Goal: Information Seeking & Learning: Learn about a topic

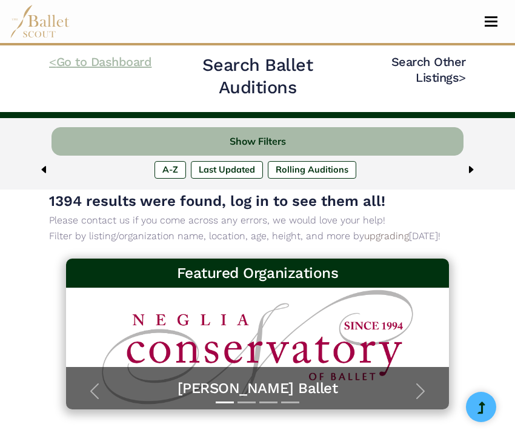
click at [72, 61] on link "< Go to Dashboard" at bounding box center [100, 62] width 102 height 15
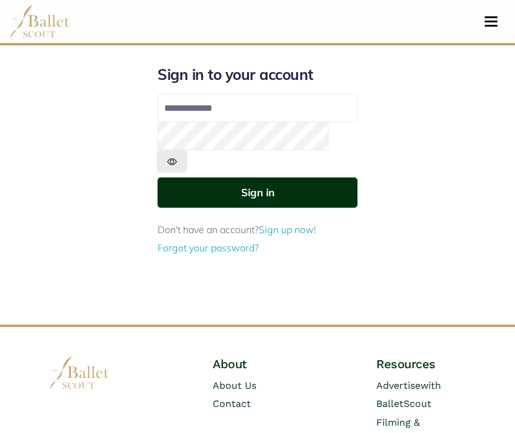
type input "**********"
click at [220, 178] on button "Sign in" at bounding box center [258, 193] width 200 height 30
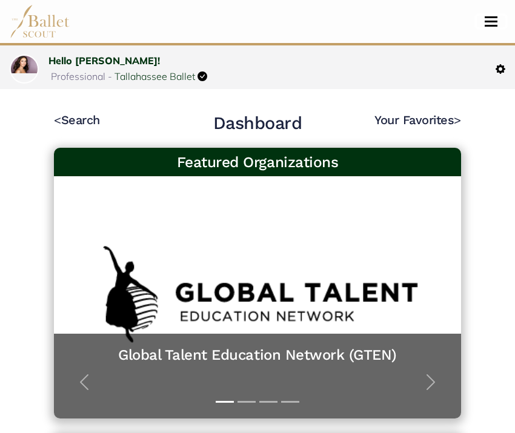
click at [494, 18] on button "Toggle navigation" at bounding box center [491, 22] width 28 height 12
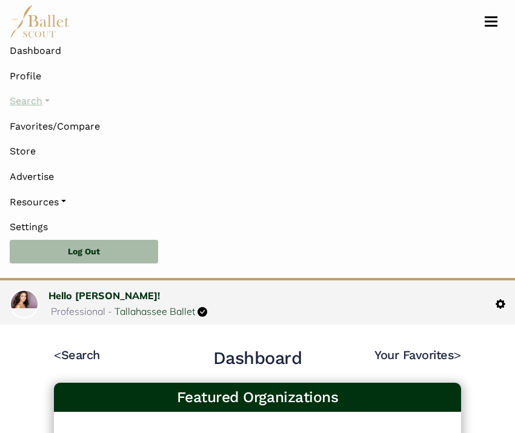
click at [47, 99] on link "Search" at bounding box center [258, 100] width 496 height 25
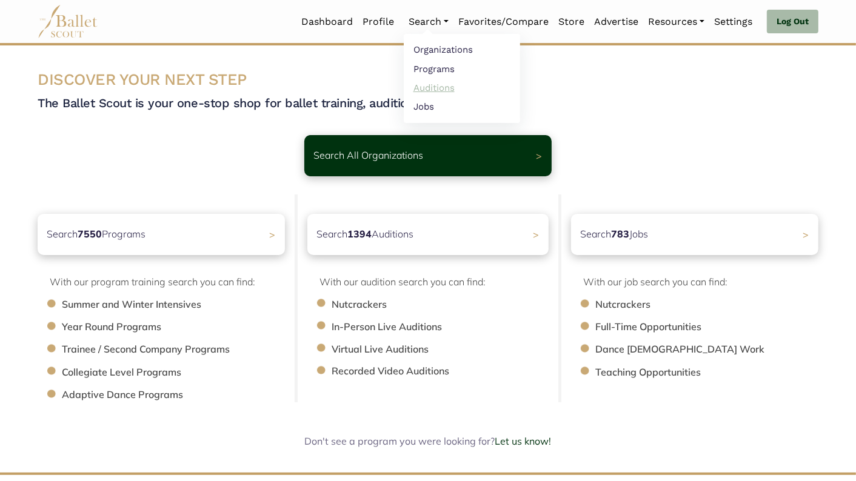
click at [429, 84] on link "Auditions" at bounding box center [462, 87] width 116 height 19
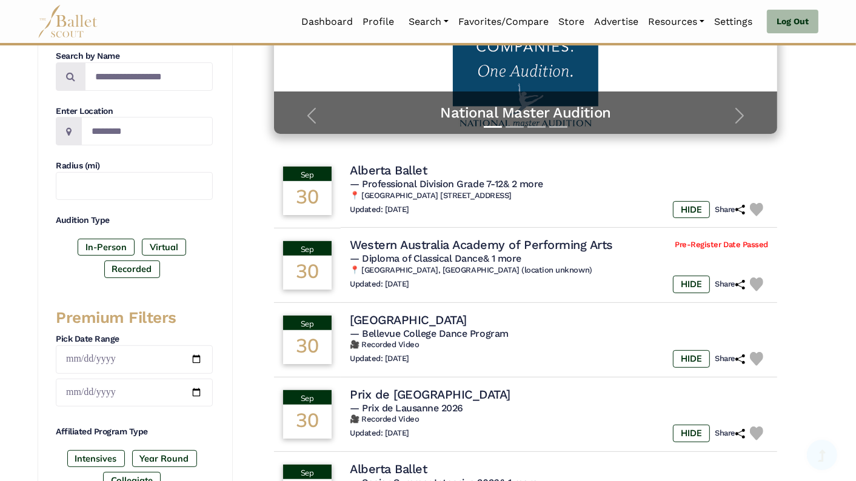
scroll to position [410, 0]
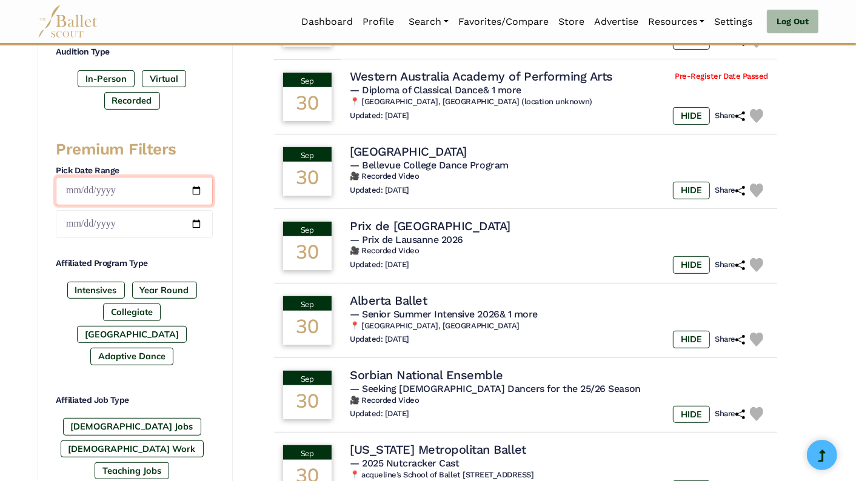
click at [195, 185] on input "date" at bounding box center [134, 191] width 157 height 28
type input "**********"
click at [195, 221] on input "date" at bounding box center [134, 224] width 157 height 28
type input "**********"
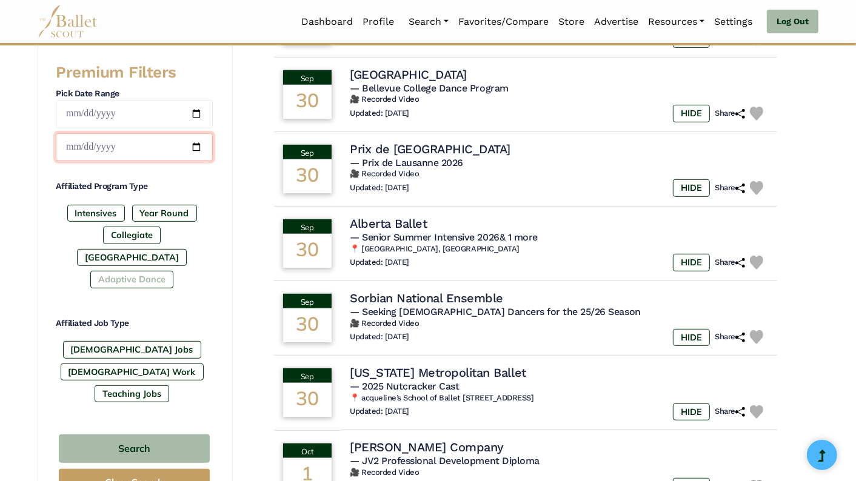
scroll to position [489, 0]
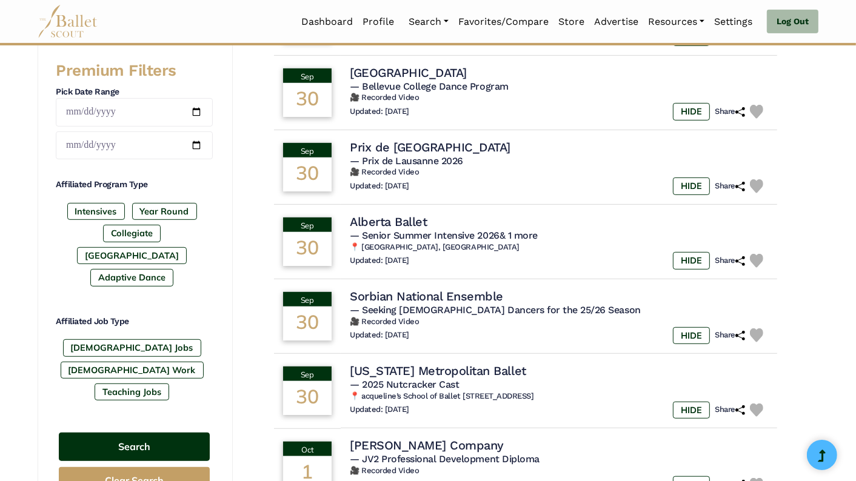
click at [138, 433] on button "Search" at bounding box center [134, 447] width 151 height 28
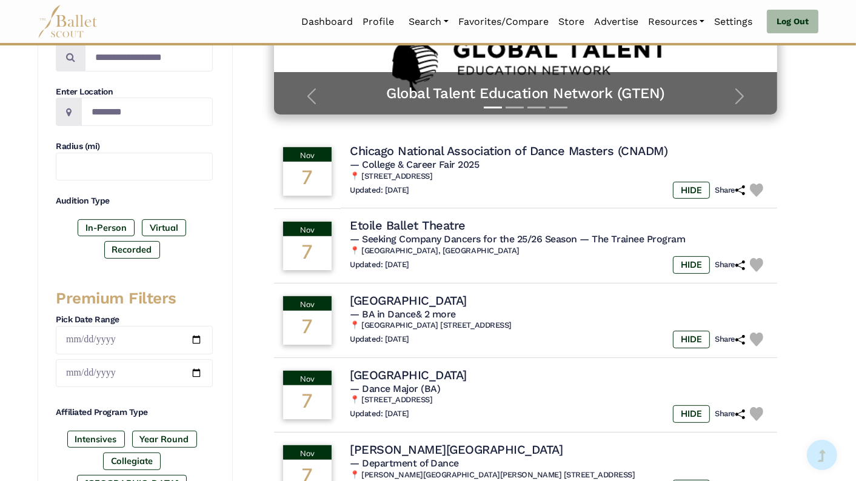
scroll to position [262, 0]
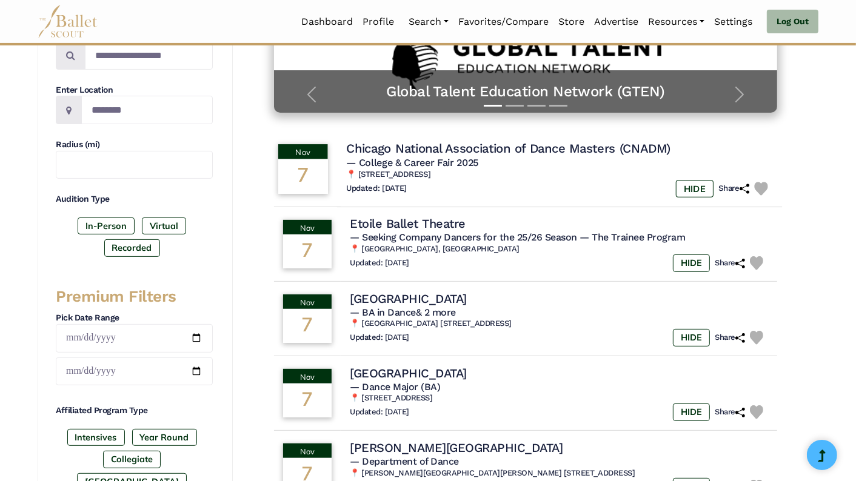
click at [764, 187] on img at bounding box center [761, 189] width 14 height 14
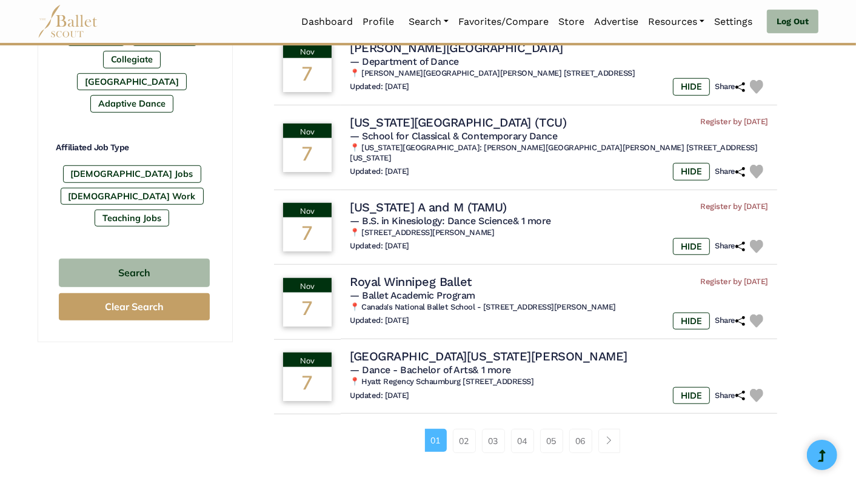
scroll to position [670, 0]
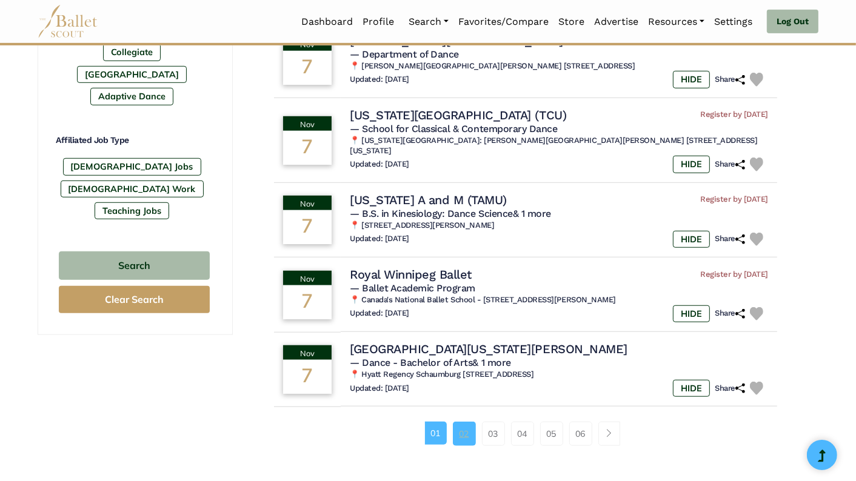
click at [464, 427] on link "02" at bounding box center [464, 434] width 23 height 24
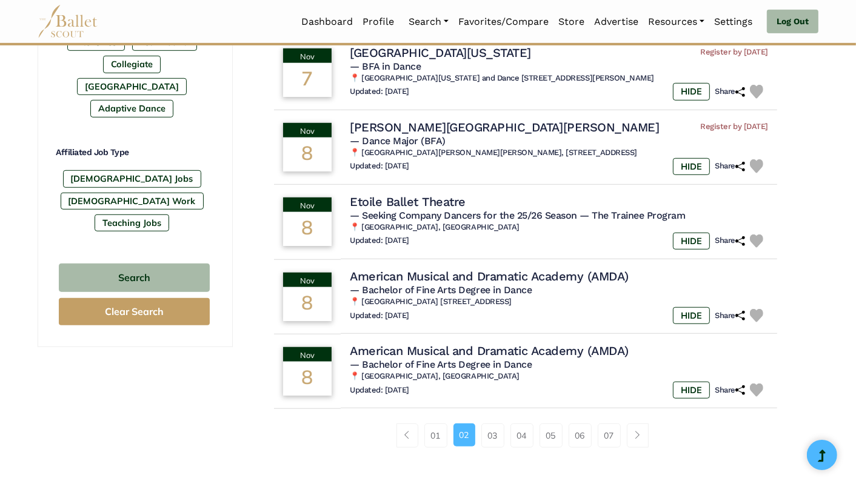
scroll to position [675, 0]
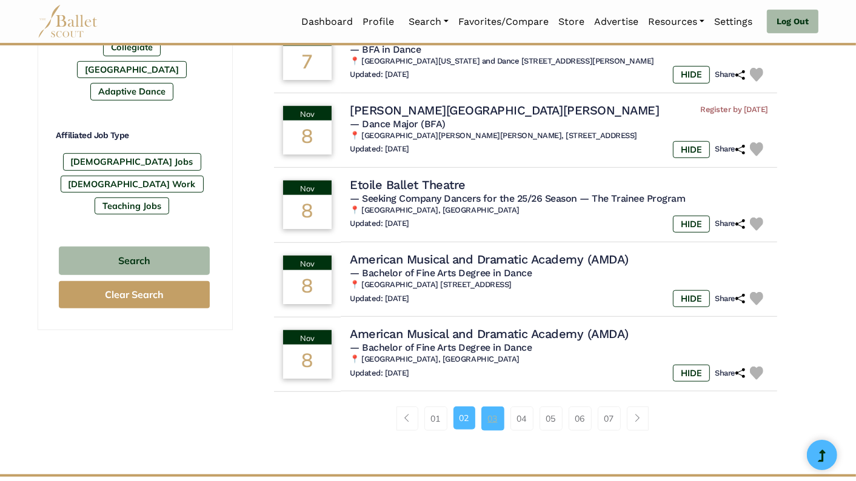
click at [493, 418] on link "03" at bounding box center [492, 419] width 23 height 24
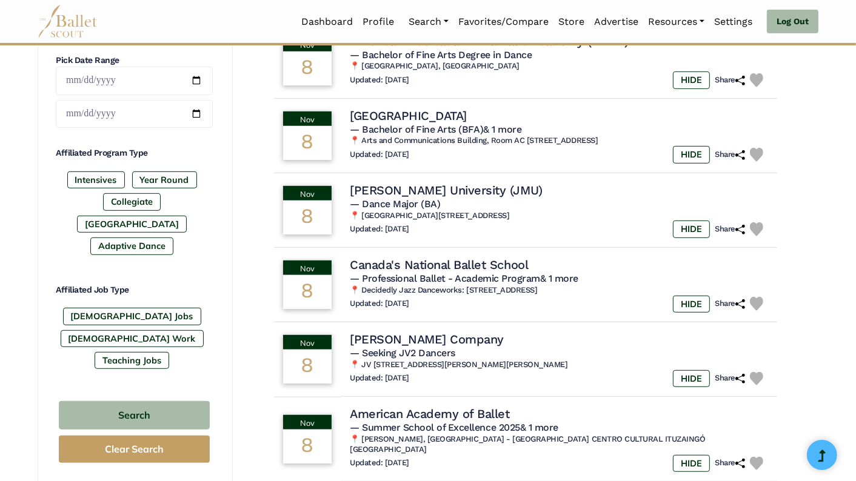
scroll to position [573, 0]
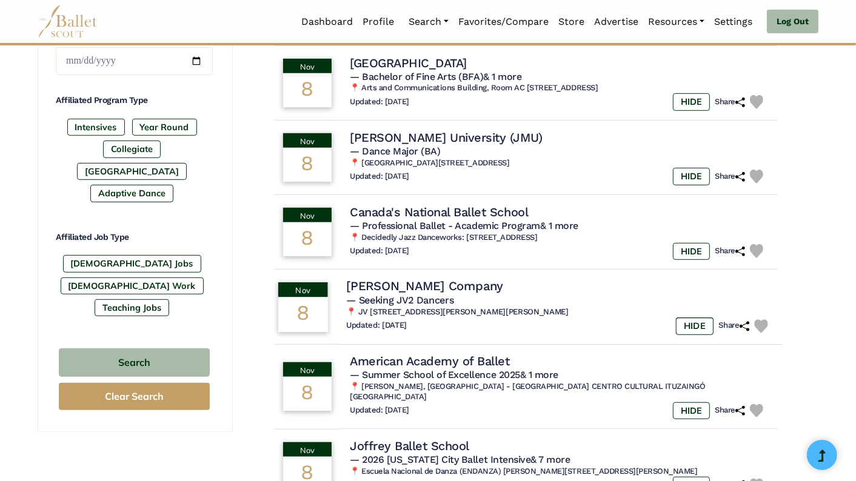
click at [760, 330] on img at bounding box center [761, 326] width 14 height 14
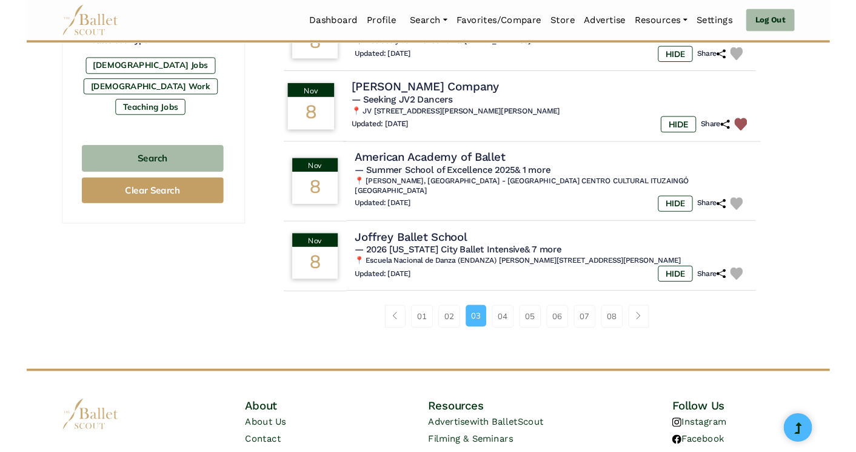
scroll to position [772, 0]
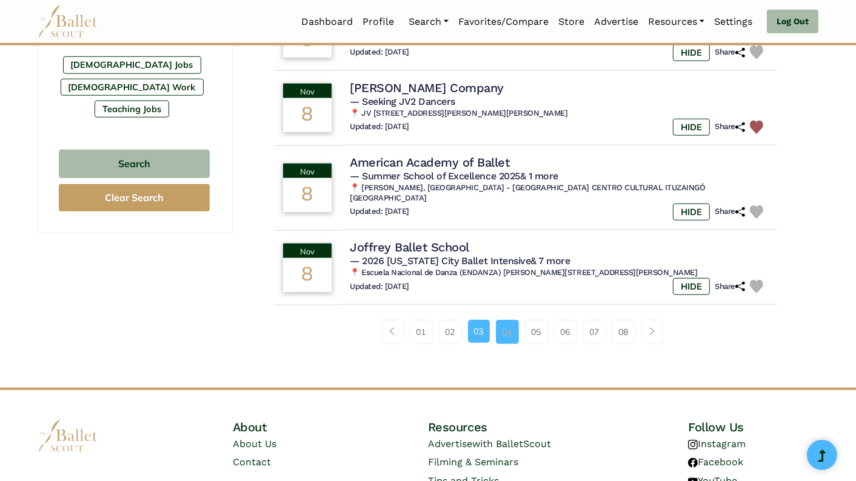
click at [504, 321] on link "04" at bounding box center [507, 332] width 23 height 24
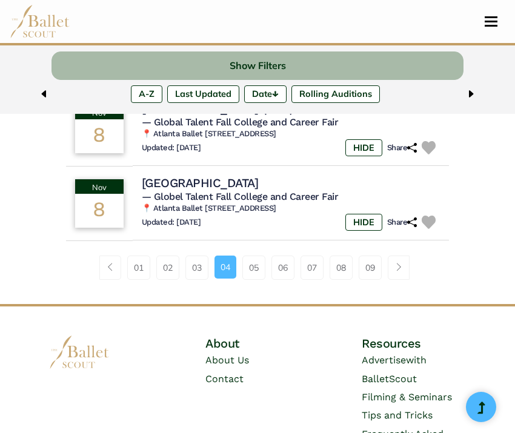
scroll to position [849, 0]
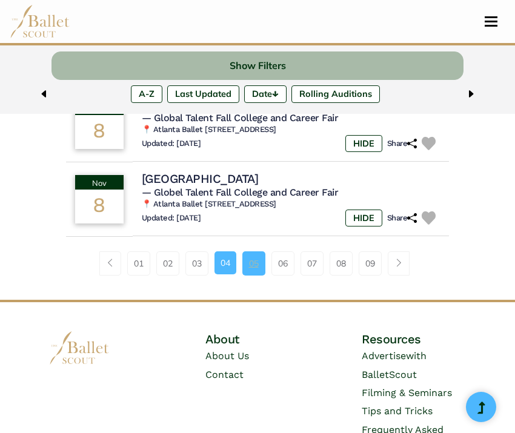
click at [256, 276] on link "05" at bounding box center [253, 264] width 23 height 24
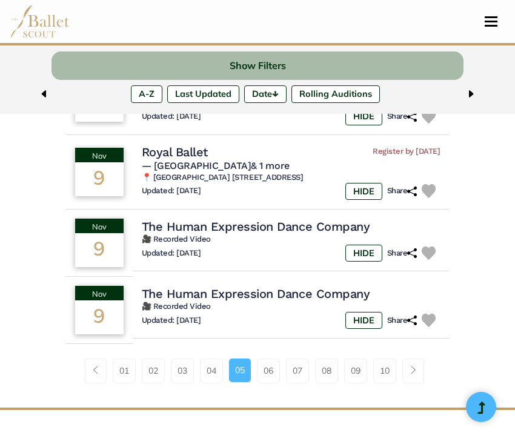
scroll to position [753, 0]
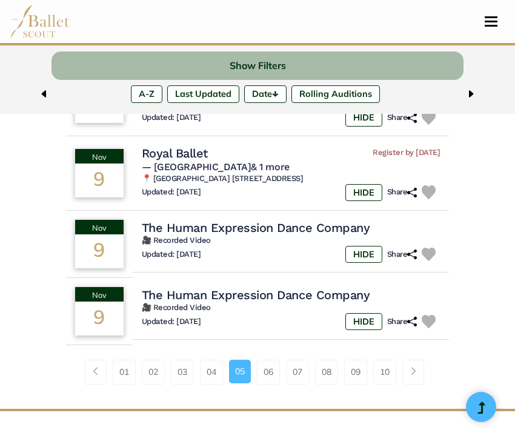
click at [426, 262] on img at bounding box center [429, 255] width 14 height 14
click at [299, 384] on link "07" at bounding box center [297, 372] width 23 height 24
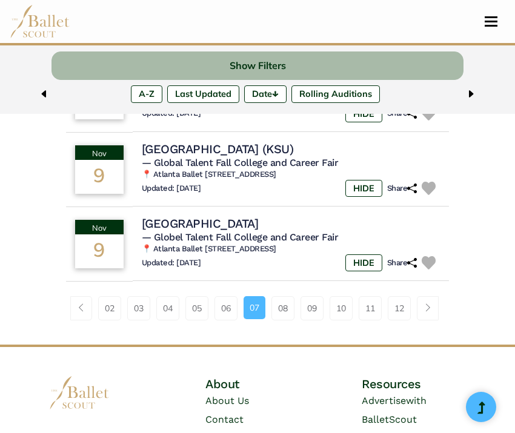
scroll to position [804, 0]
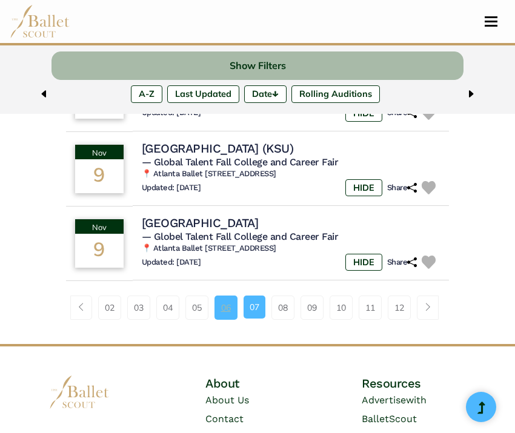
click at [221, 320] on link "06" at bounding box center [226, 308] width 23 height 24
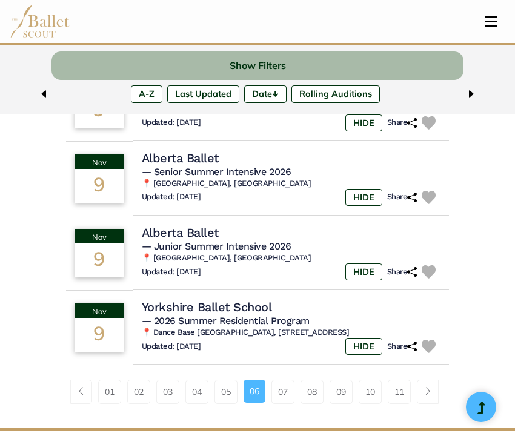
scroll to position [723, 0]
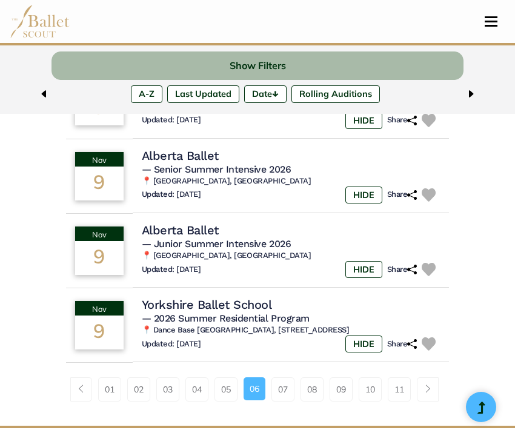
click at [432, 345] on img at bounding box center [429, 345] width 14 height 14
click at [316, 390] on link "08" at bounding box center [312, 390] width 23 height 24
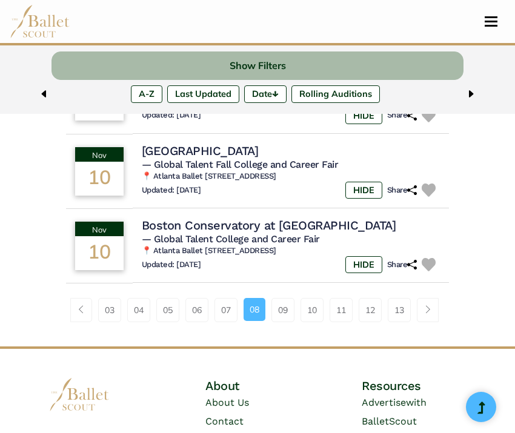
scroll to position [844, 0]
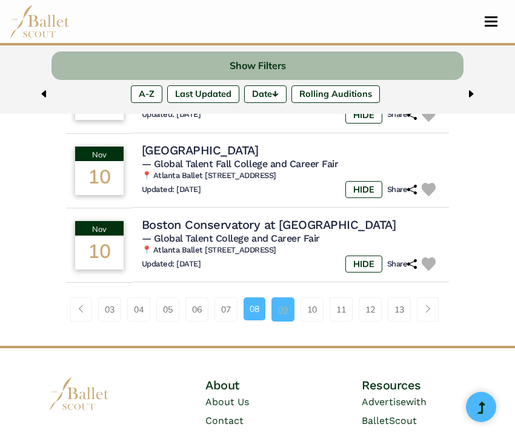
click at [289, 322] on link "09" at bounding box center [283, 310] width 23 height 24
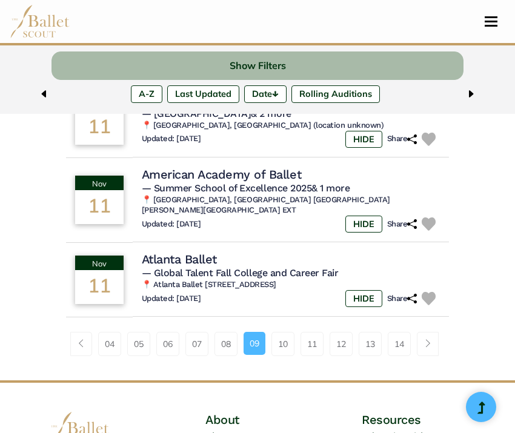
scroll to position [835, 0]
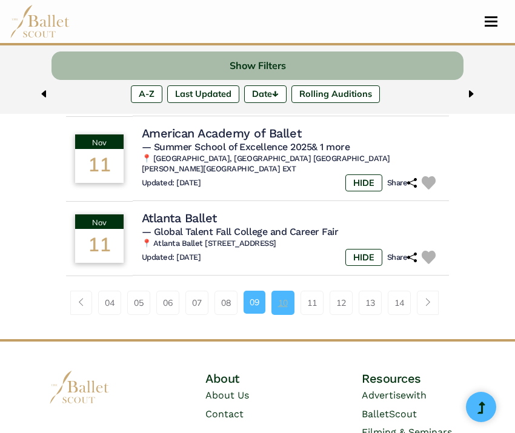
click at [282, 315] on link "10" at bounding box center [283, 303] width 23 height 24
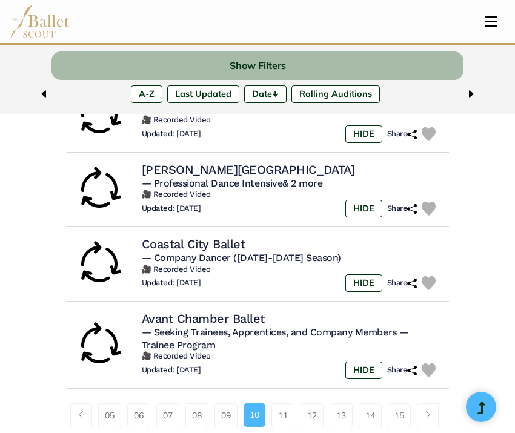
scroll to position [144, 0]
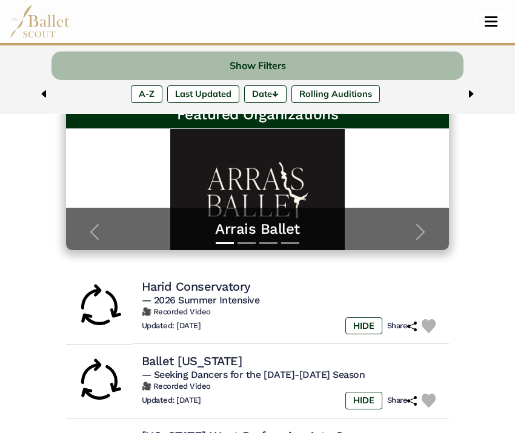
click at [495, 21] on span "Toggle navigation" at bounding box center [491, 22] width 13 height 2
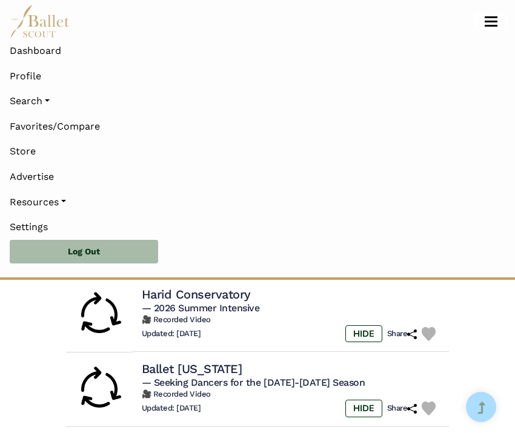
scroll to position [379, 0]
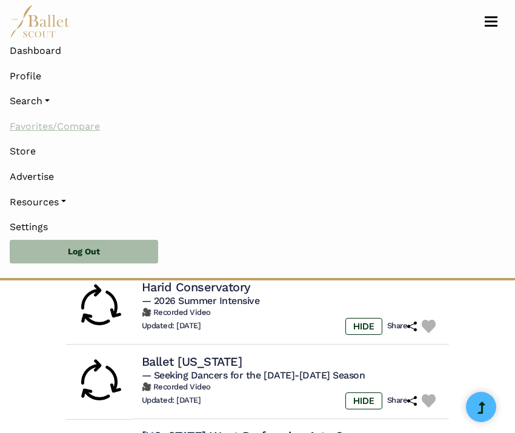
click at [98, 127] on link "Favorites/Compare" at bounding box center [258, 126] width 496 height 25
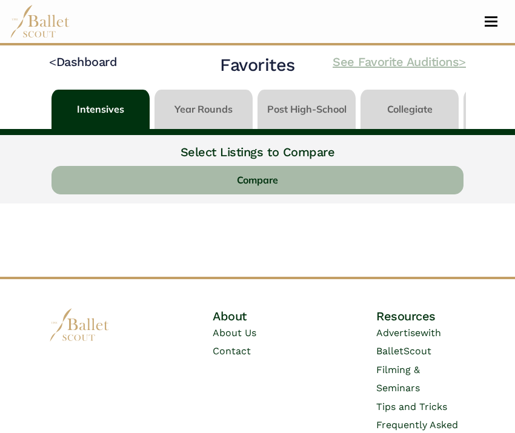
click at [386, 58] on link "See Favorite Auditions >" at bounding box center [399, 62] width 133 height 15
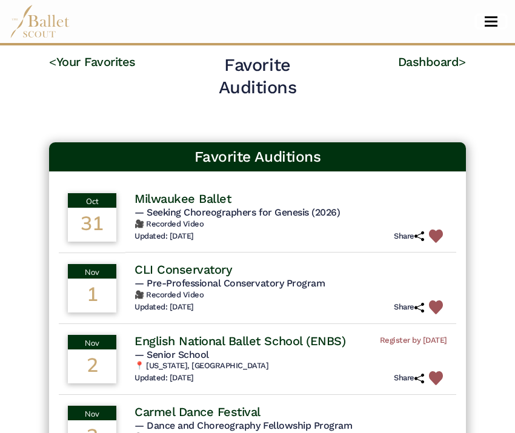
click at [493, 24] on button "Toggle navigation" at bounding box center [491, 22] width 28 height 12
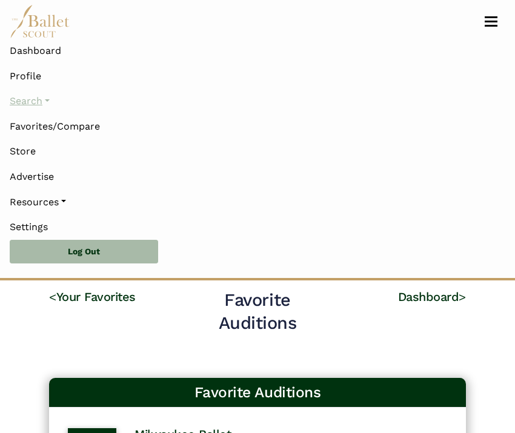
click at [52, 102] on link "Search" at bounding box center [258, 100] width 496 height 25
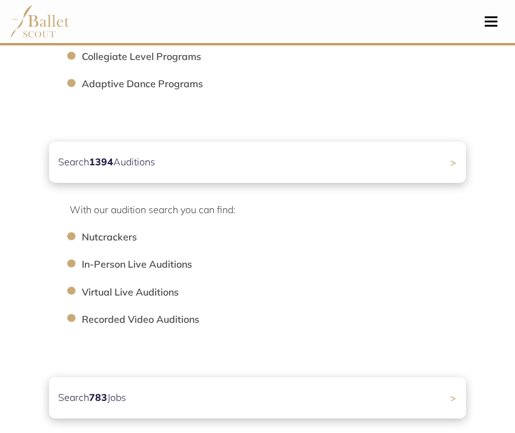
scroll to position [374, 0]
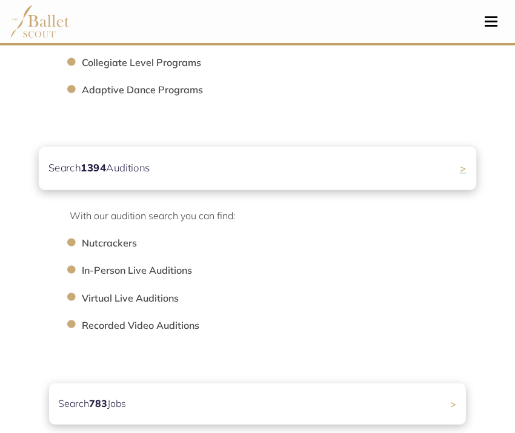
click at [284, 168] on div "Search 1394 Auditions >" at bounding box center [258, 168] width 438 height 43
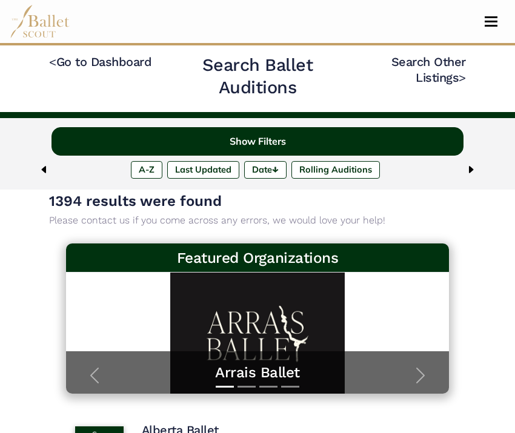
click at [211, 142] on button "Show Filters" at bounding box center [258, 141] width 412 height 28
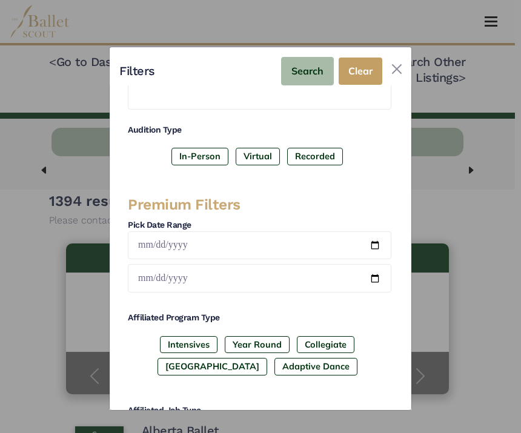
scroll to position [207, 0]
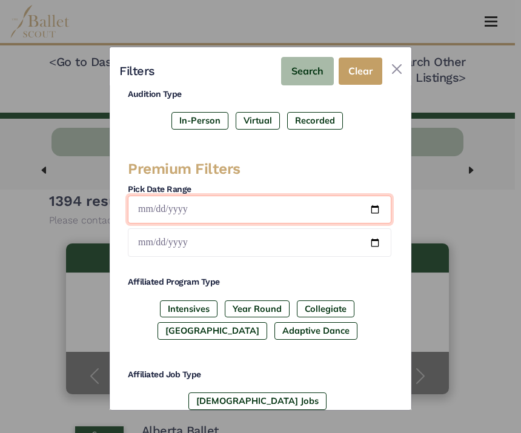
click at [371, 205] on input "date" at bounding box center [260, 210] width 264 height 28
type input "**********"
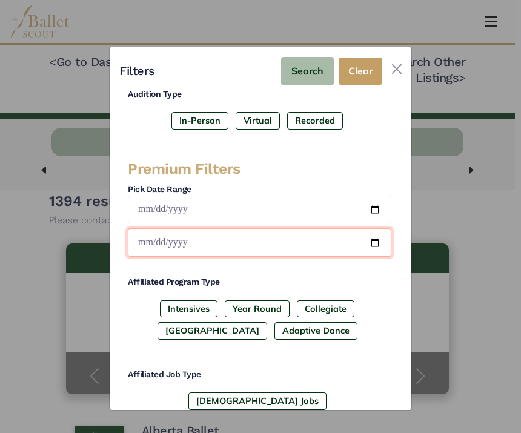
click at [370, 237] on input "date" at bounding box center [260, 243] width 264 height 28
type input "**********"
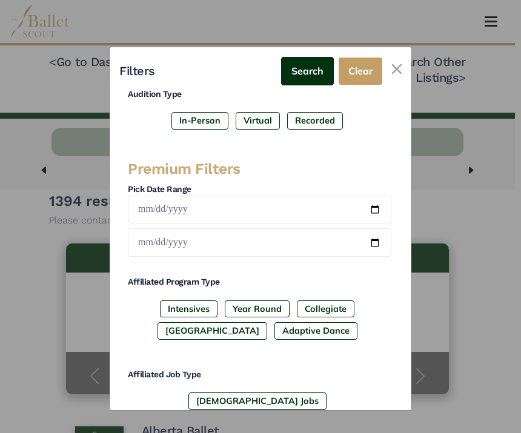
click at [307, 68] on button "Search" at bounding box center [307, 71] width 53 height 28
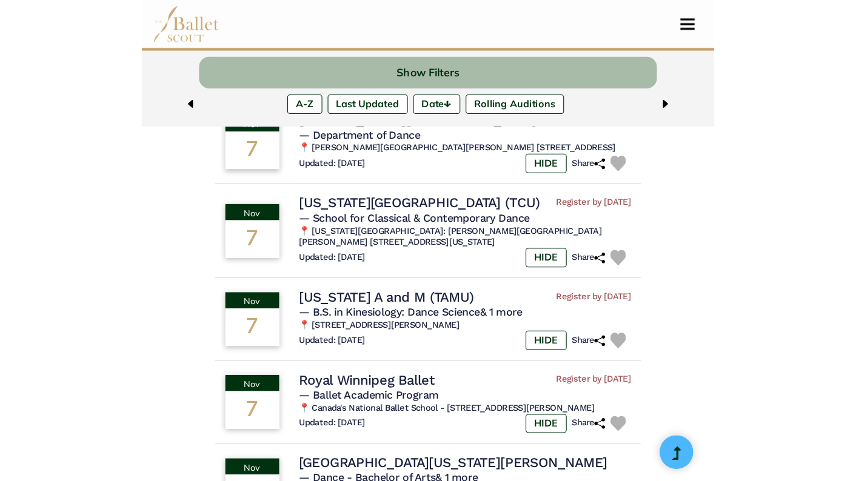
scroll to position [649, 0]
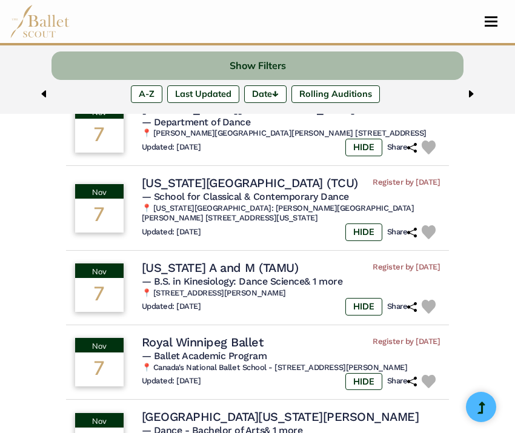
click at [273, 187] on h4 "[US_STATE][GEOGRAPHIC_DATA] (TCU)" at bounding box center [250, 183] width 216 height 16
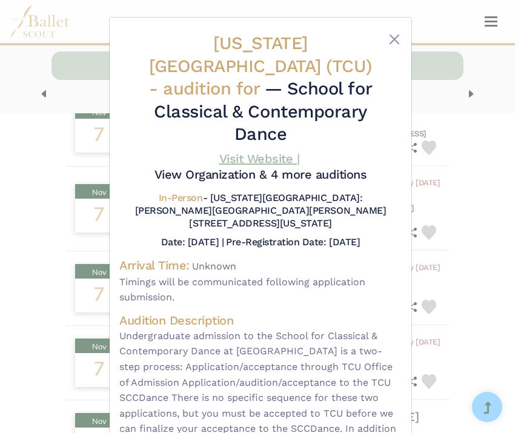
click at [231, 152] on link "Visit Website |" at bounding box center [259, 159] width 81 height 15
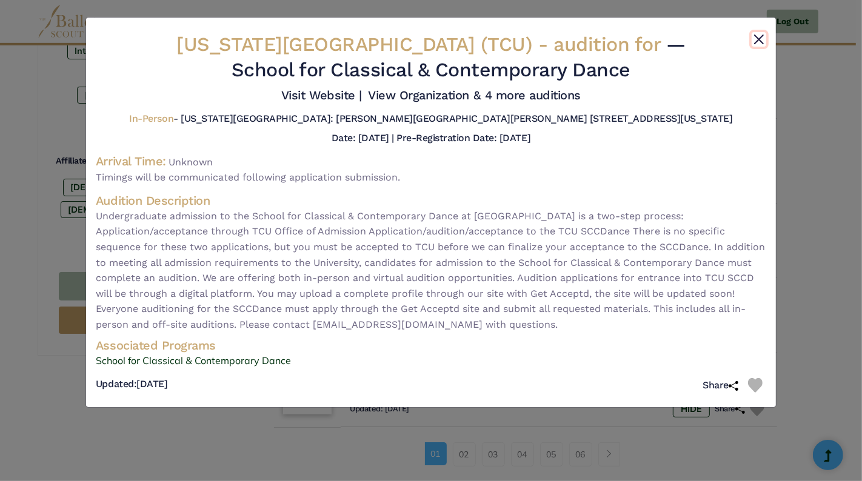
click at [515, 41] on button "Close" at bounding box center [759, 39] width 15 height 15
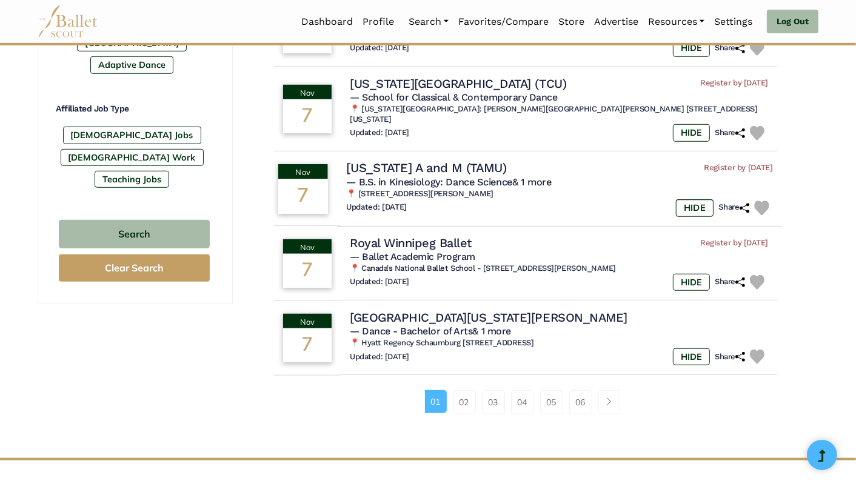
scroll to position [721, 0]
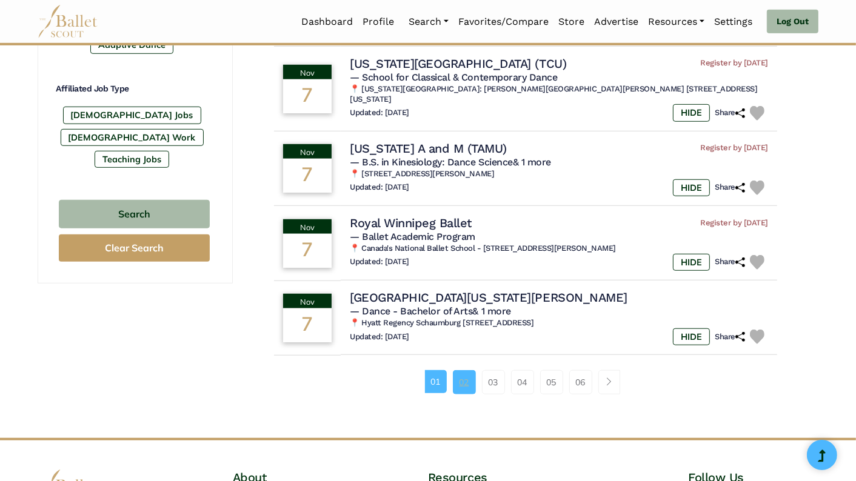
click at [466, 375] on link "02" at bounding box center [464, 382] width 23 height 24
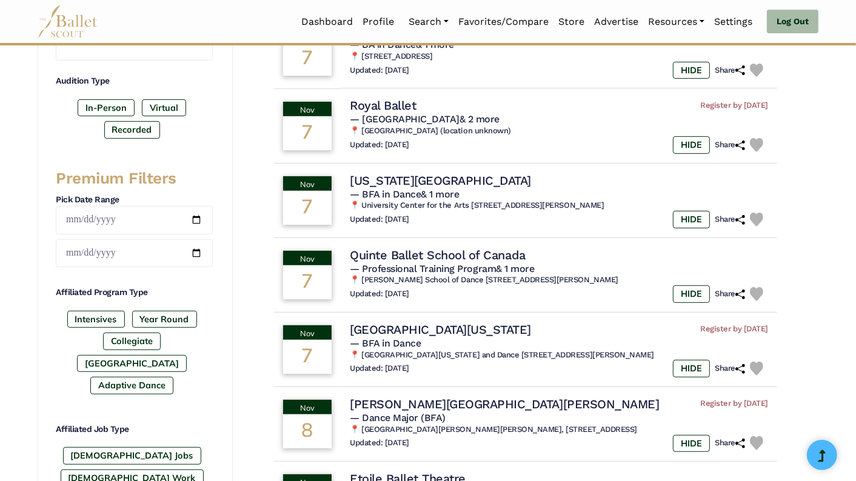
scroll to position [382, 0]
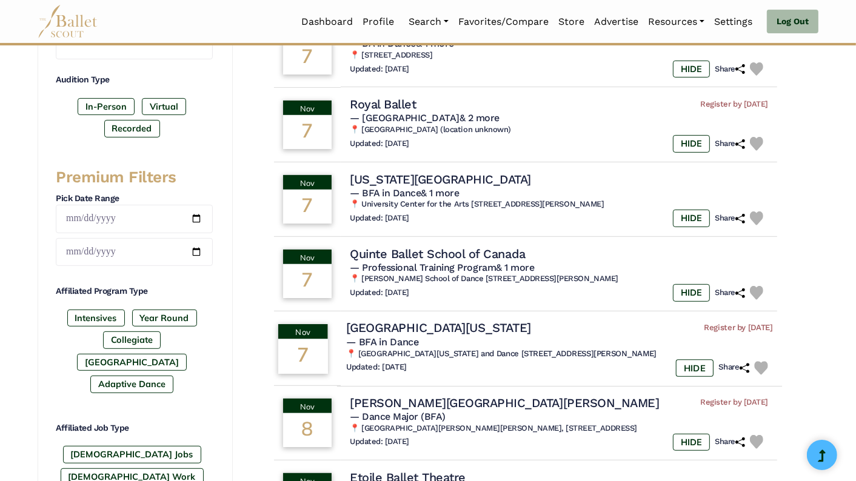
click at [414, 329] on h4 "[GEOGRAPHIC_DATA][US_STATE]" at bounding box center [438, 328] width 185 height 16
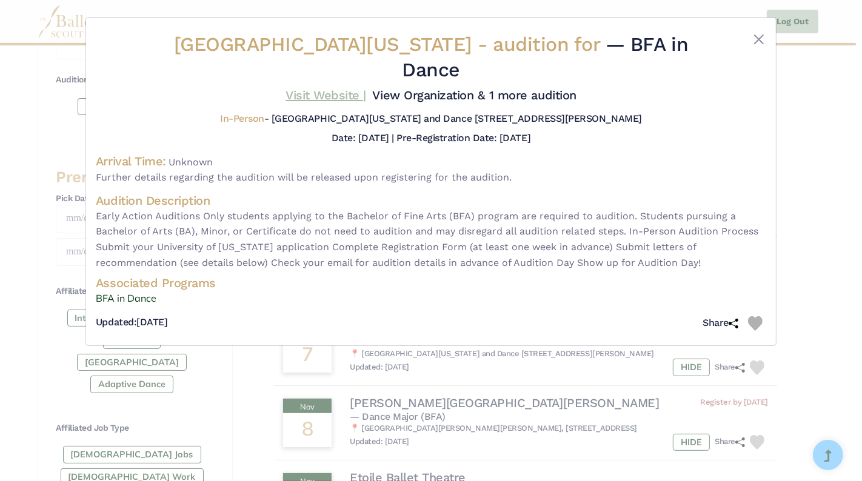
click at [318, 88] on link "Visit Website |" at bounding box center [325, 95] width 81 height 15
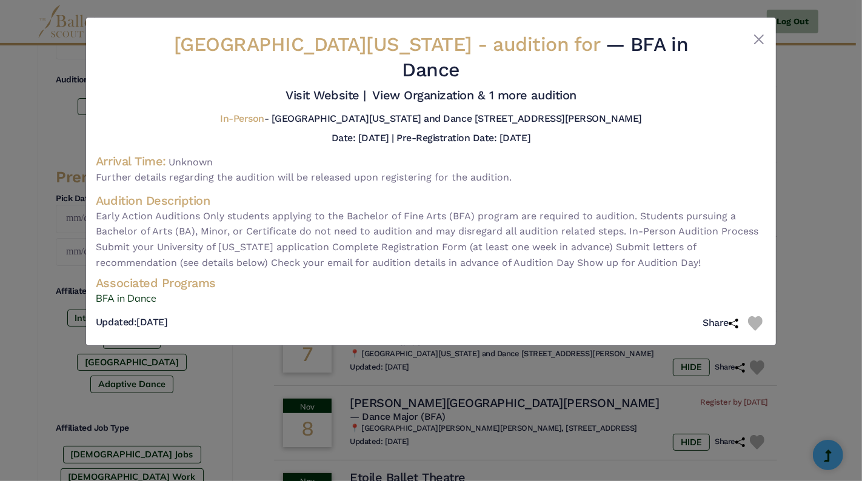
click at [757, 316] on img at bounding box center [755, 323] width 15 height 15
click at [763, 38] on button "Close" at bounding box center [759, 39] width 15 height 15
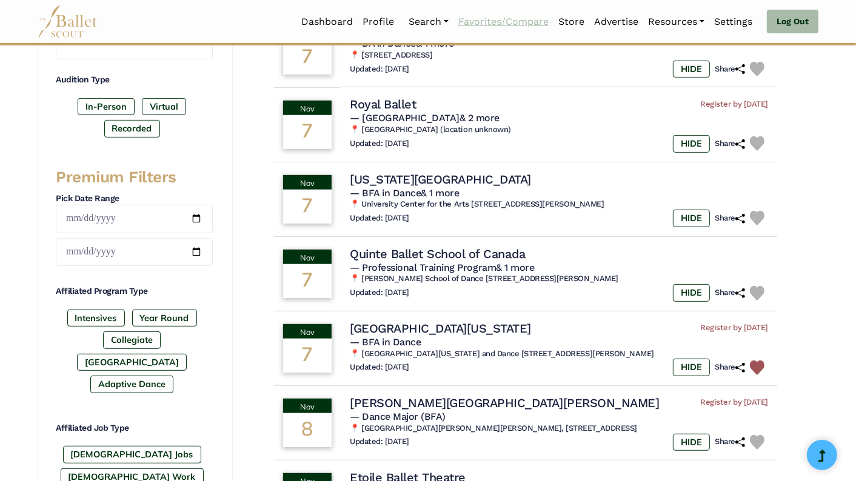
click at [520, 21] on link "Favorites/Compare" at bounding box center [503, 21] width 100 height 25
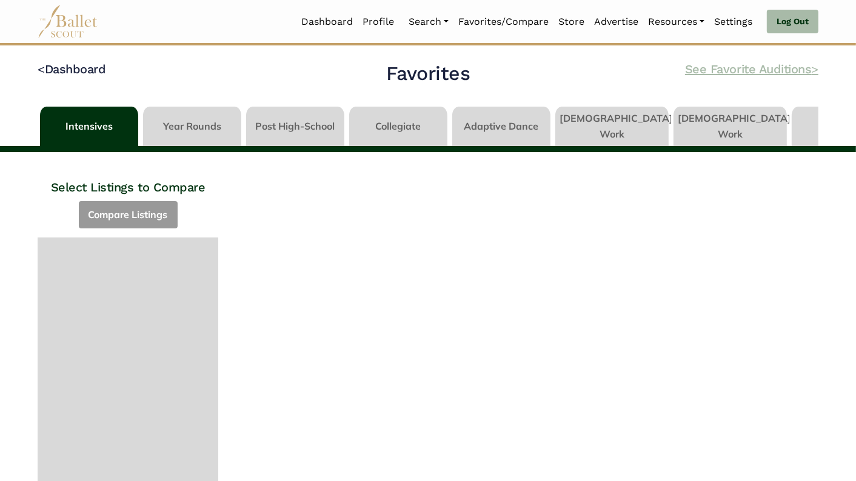
click at [759, 71] on link "See Favorite Auditions >" at bounding box center [751, 69] width 133 height 15
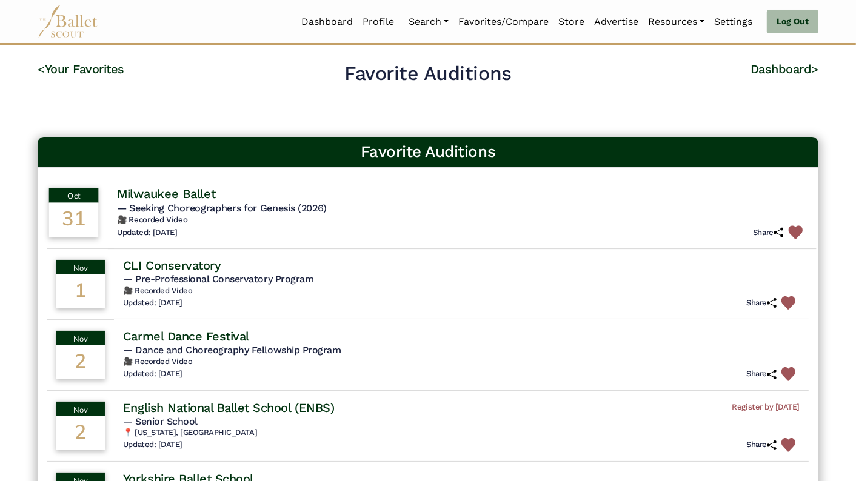
click at [795, 229] on img at bounding box center [796, 232] width 14 height 14
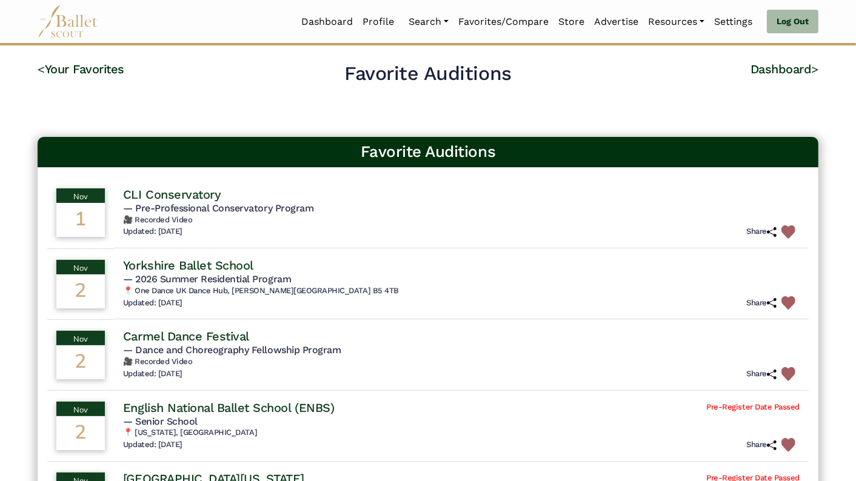
click at [795, 229] on img at bounding box center [788, 232] width 14 height 14
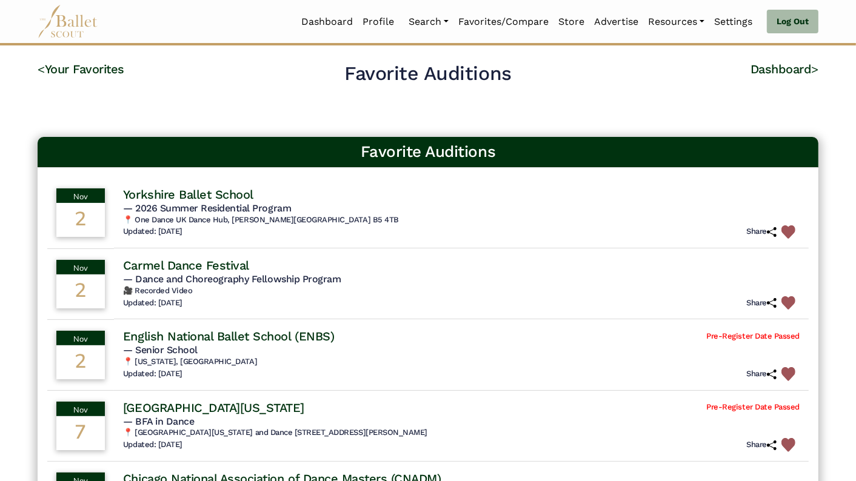
click at [795, 229] on img at bounding box center [788, 232] width 14 height 14
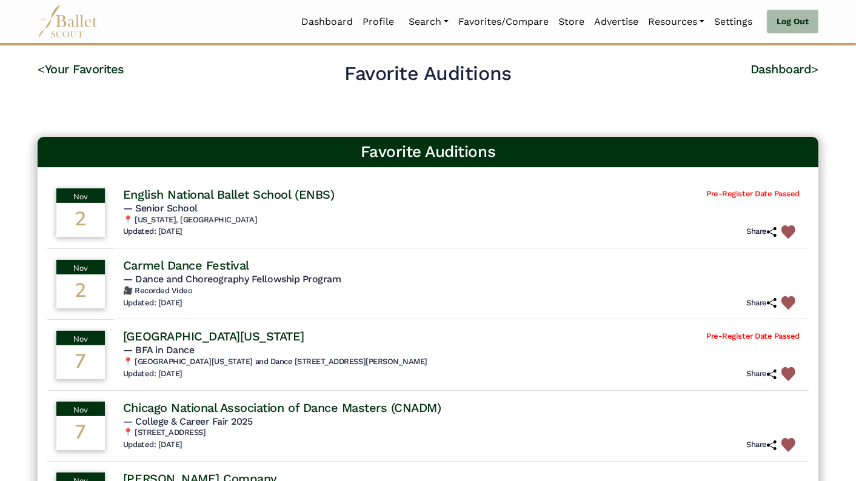
click at [795, 229] on img at bounding box center [788, 232] width 14 height 14
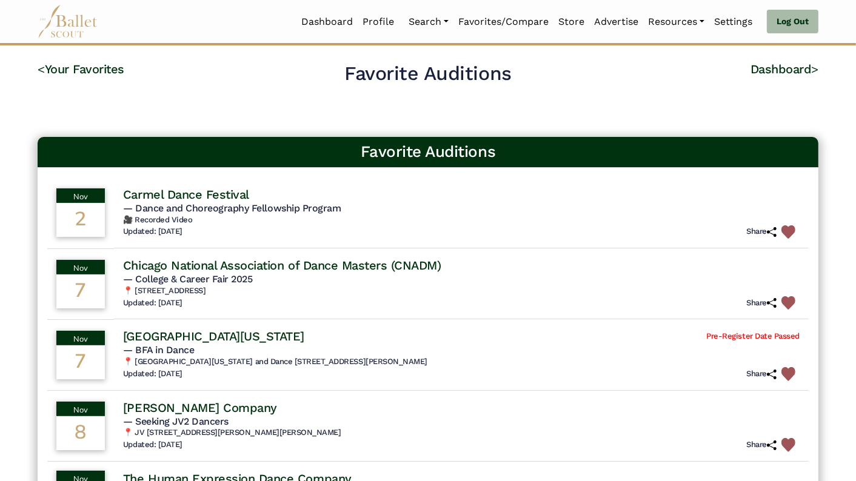
click at [795, 229] on img at bounding box center [788, 232] width 14 height 14
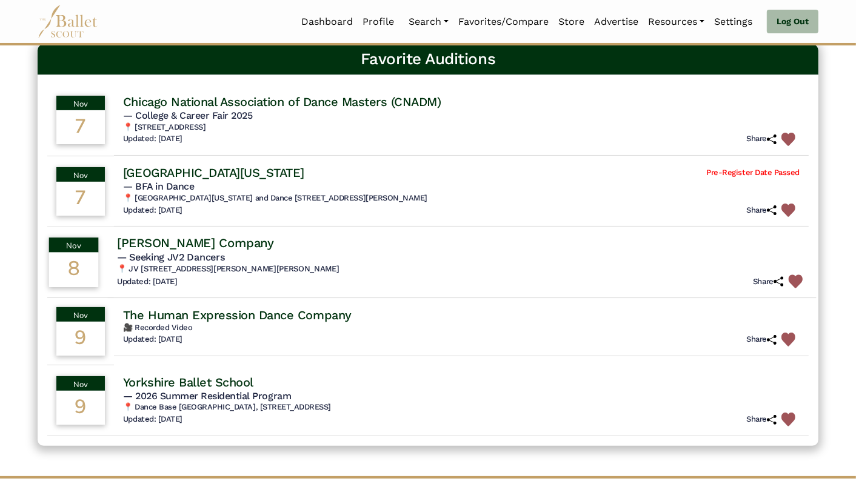
scroll to position [95, 0]
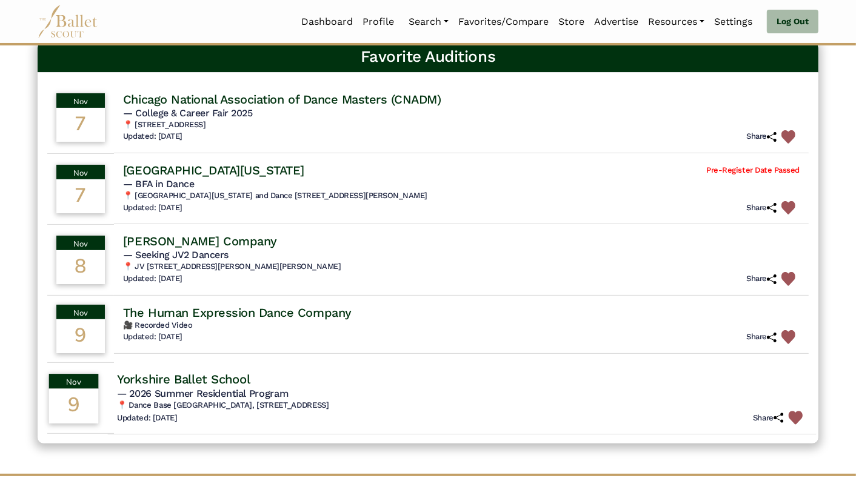
click at [798, 414] on img at bounding box center [796, 418] width 14 height 14
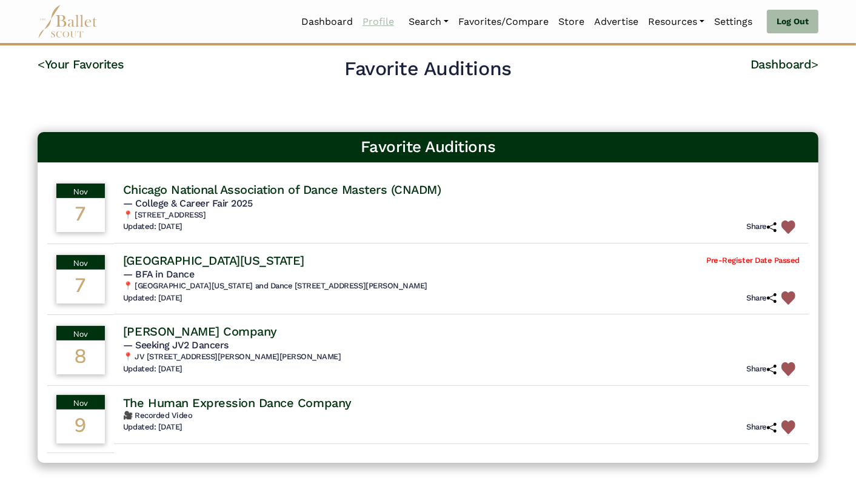
scroll to position [0, 0]
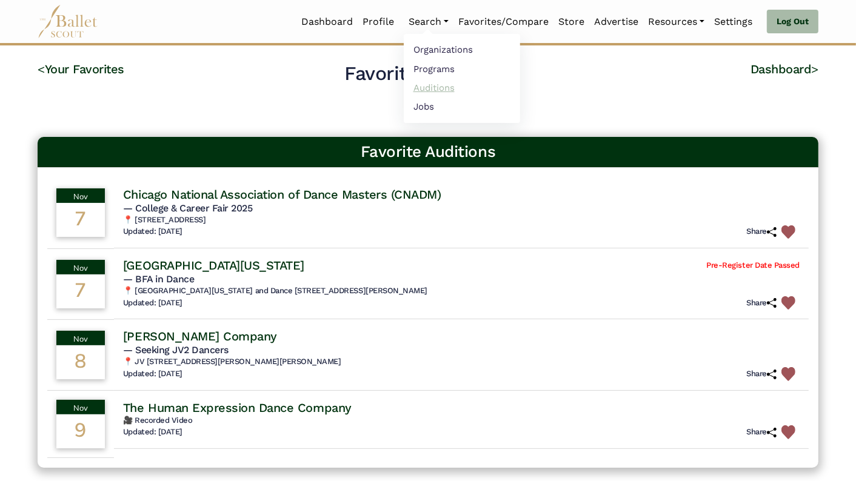
click at [431, 85] on link "Auditions" at bounding box center [462, 87] width 116 height 19
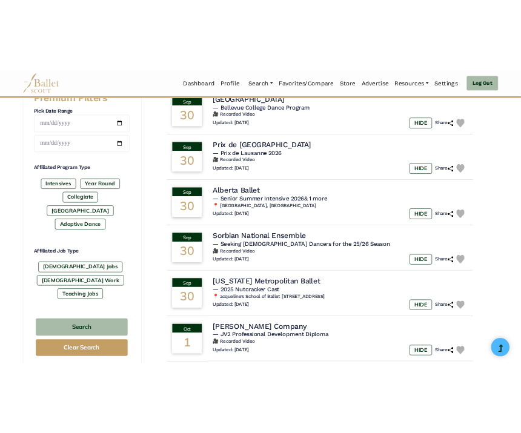
scroll to position [483, 0]
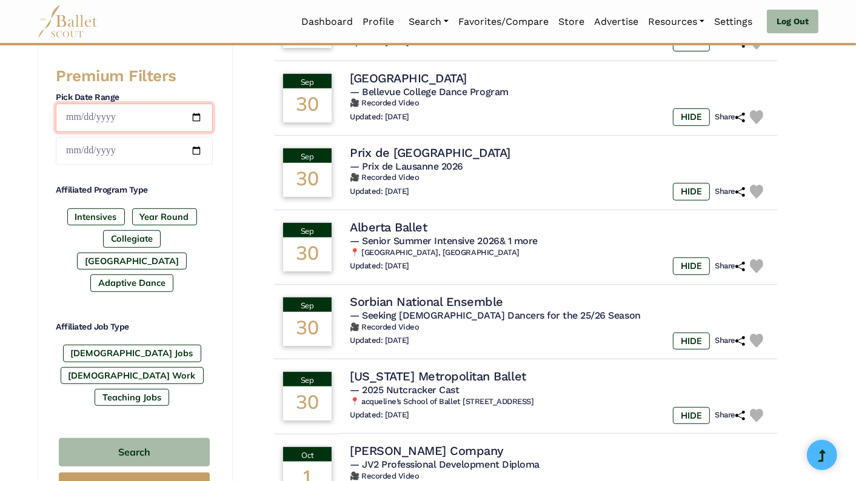
click at [199, 115] on input "date" at bounding box center [134, 118] width 157 height 28
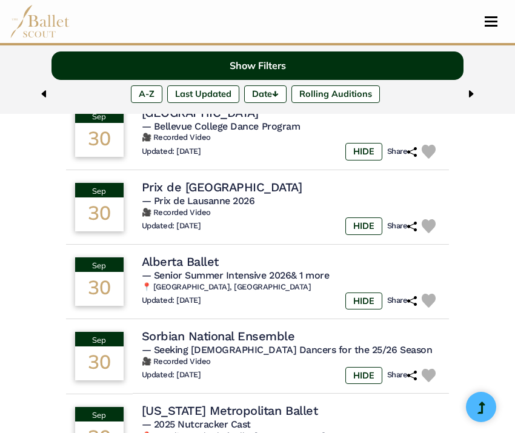
click at [285, 65] on button "Show Filters" at bounding box center [258, 66] width 412 height 28
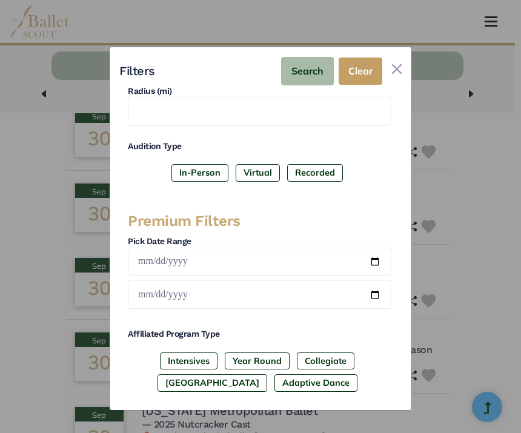
scroll to position [154, 0]
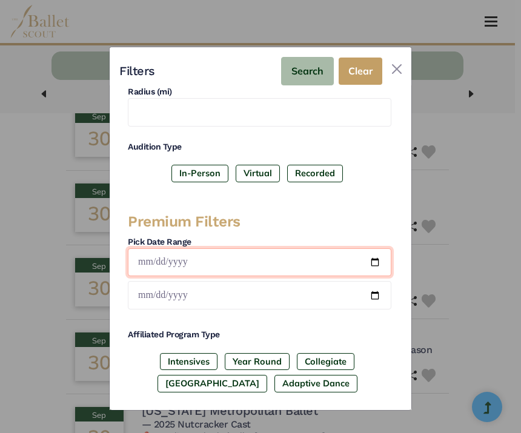
click at [370, 258] on input "date" at bounding box center [260, 263] width 264 height 28
type input "**********"
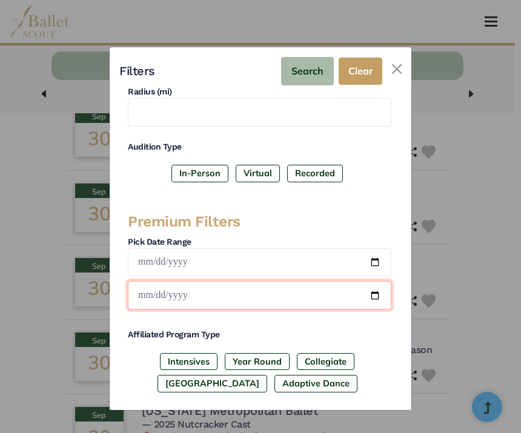
click at [369, 290] on input "date" at bounding box center [260, 295] width 264 height 28
type input "**********"
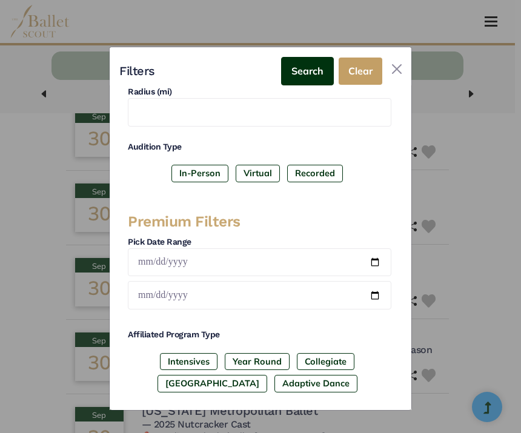
click at [307, 75] on button "Search" at bounding box center [307, 71] width 53 height 28
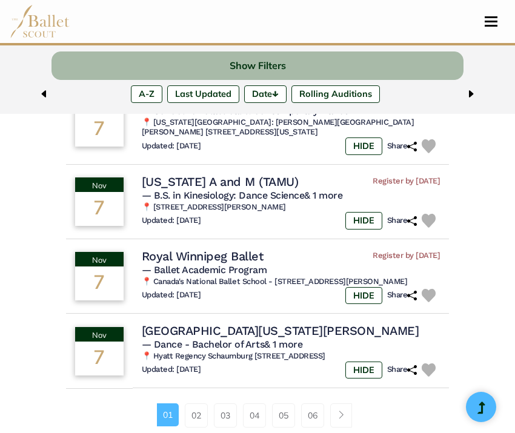
scroll to position [813, 0]
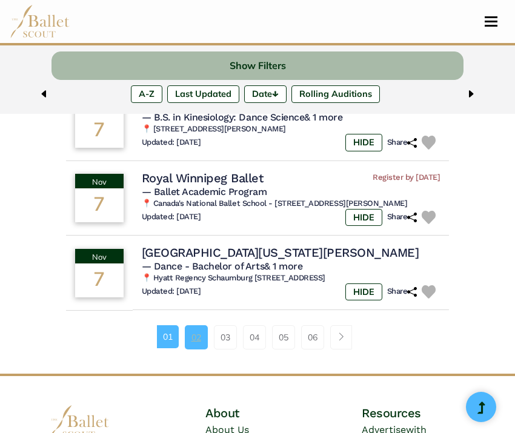
click at [195, 350] on link "02" at bounding box center [196, 337] width 23 height 24
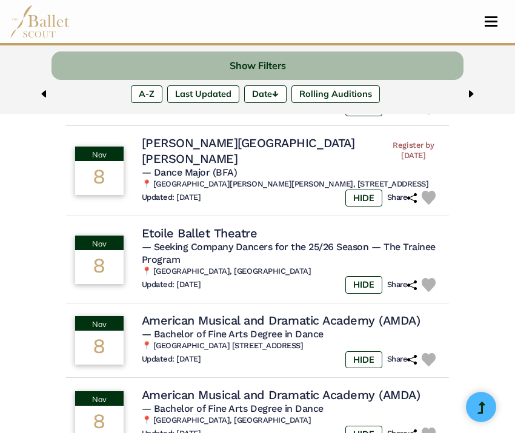
scroll to position [670, 0]
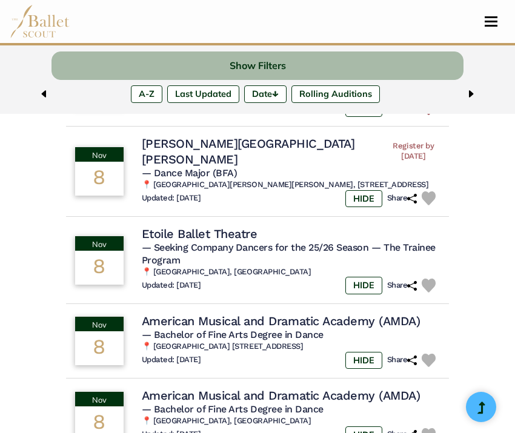
click at [213, 143] on h4 "George Mason University" at bounding box center [264, 152] width 245 height 32
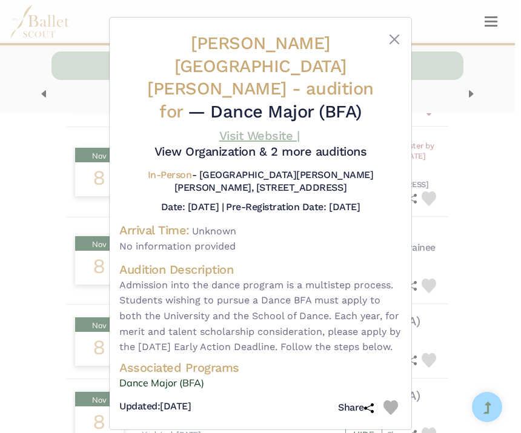
click at [235, 129] on link "Visit Website |" at bounding box center [259, 136] width 81 height 15
click at [390, 401] on img at bounding box center [391, 408] width 15 height 15
click at [392, 41] on button "Close" at bounding box center [394, 39] width 15 height 15
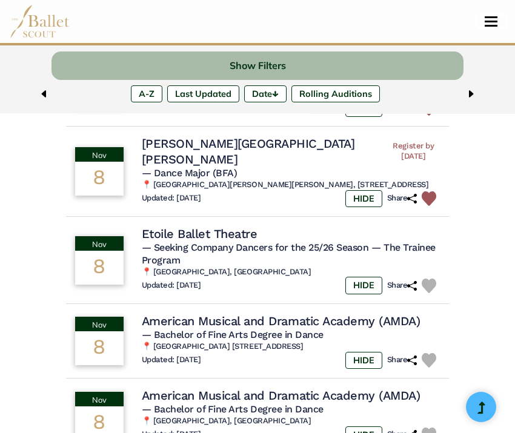
click at [490, 22] on span "Toggle navigation" at bounding box center [491, 22] width 13 height 2
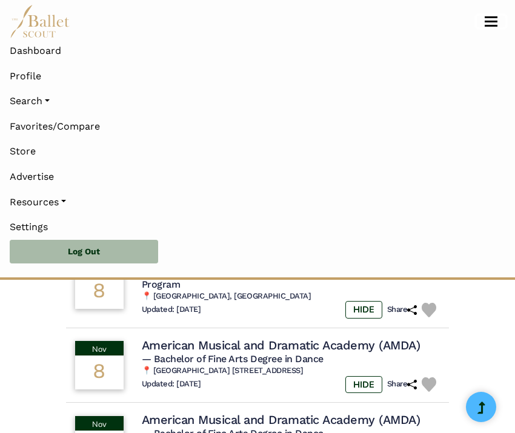
scroll to position [905, 0]
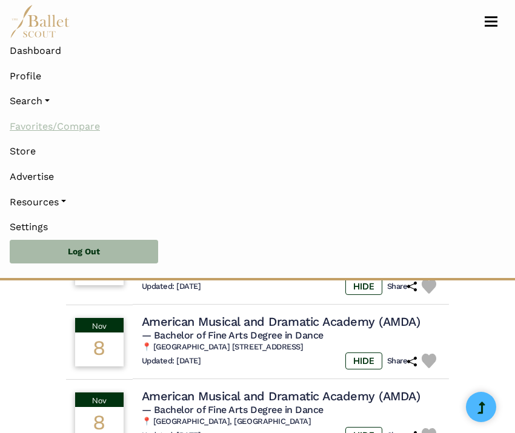
click at [68, 125] on link "Favorites/Compare" at bounding box center [258, 126] width 496 height 25
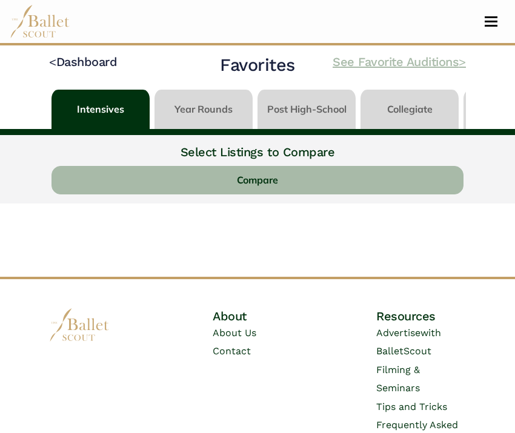
click at [446, 60] on link "See Favorite Auditions >" at bounding box center [399, 62] width 133 height 15
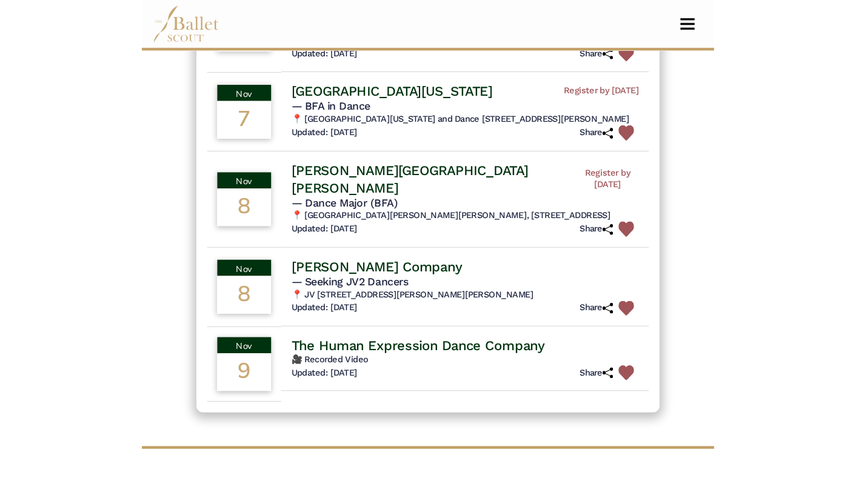
scroll to position [205, 0]
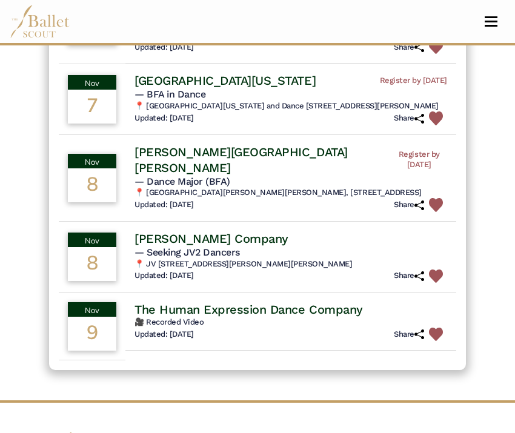
click at [189, 328] on h6 "🎥 Recorded Video" at bounding box center [291, 323] width 313 height 10
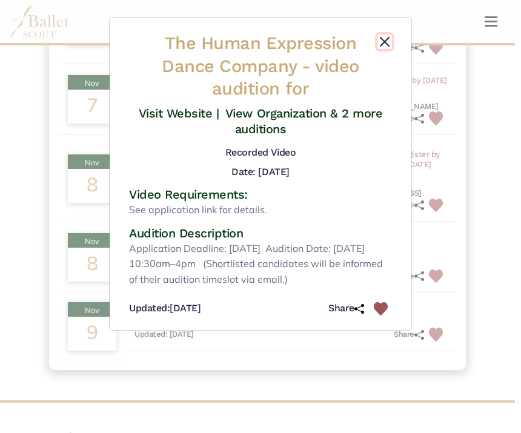
click at [387, 37] on button "Close" at bounding box center [385, 42] width 15 height 15
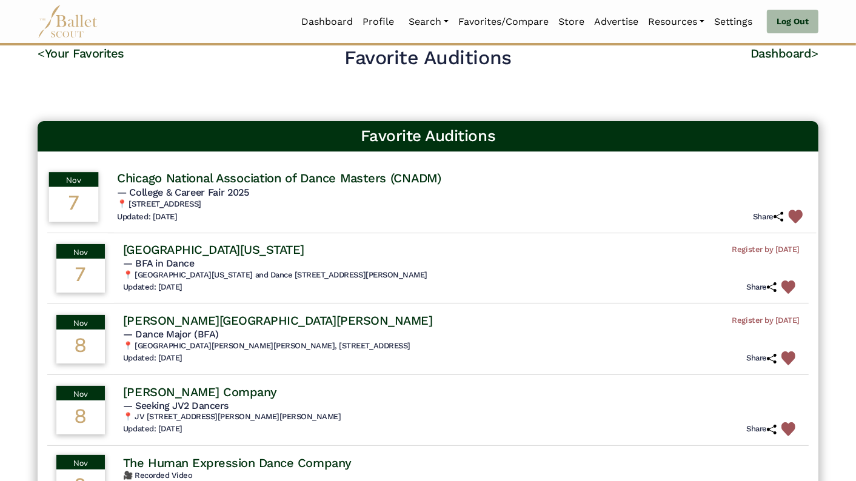
scroll to position [0, 0]
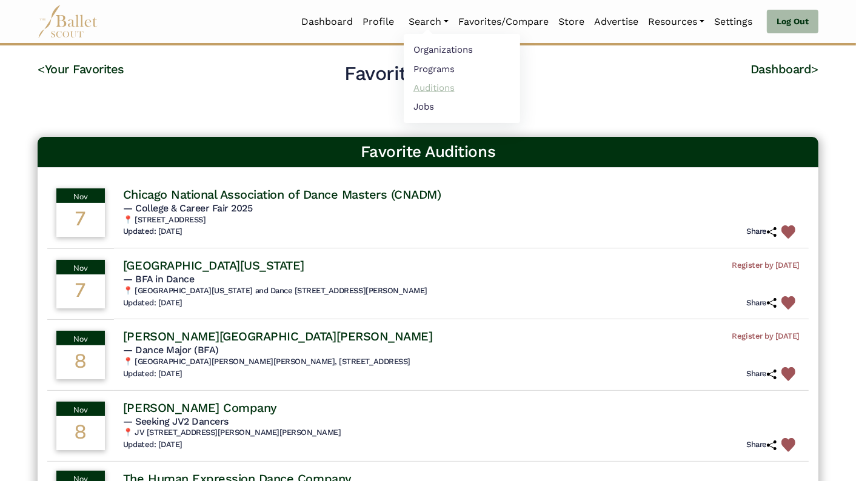
click at [436, 87] on link "Auditions" at bounding box center [462, 87] width 116 height 19
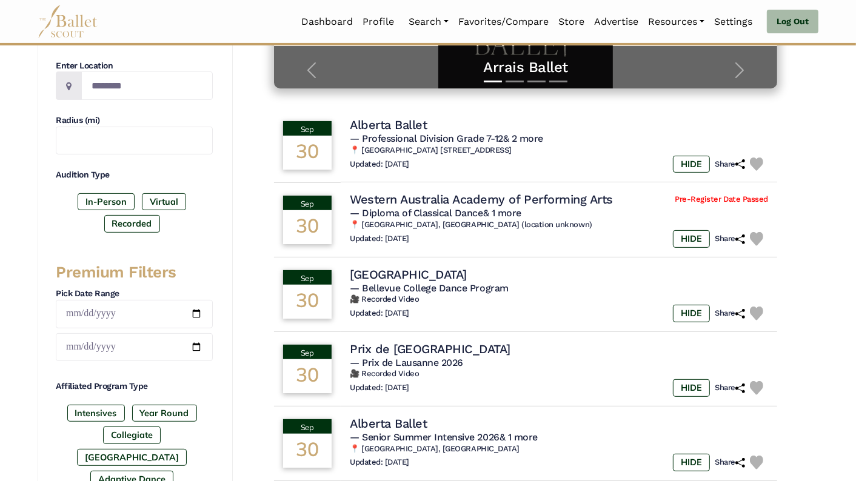
scroll to position [314, 0]
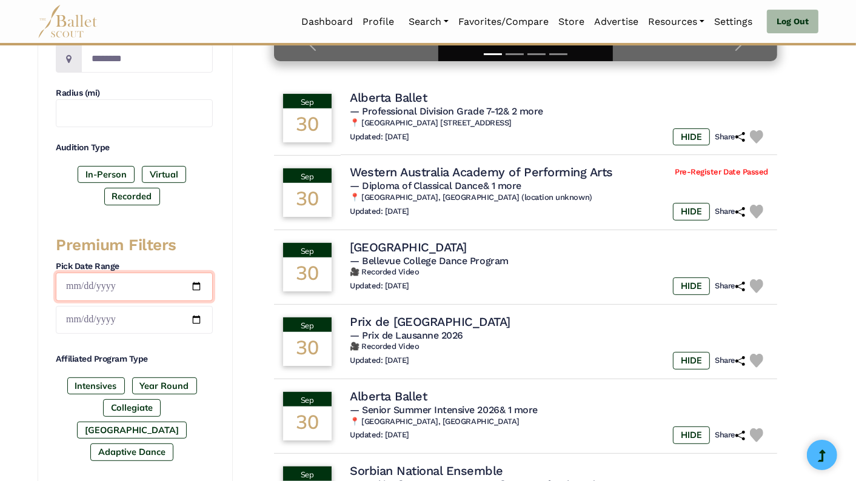
click at [197, 282] on input "date" at bounding box center [134, 287] width 157 height 28
type input "**********"
click at [197, 313] on input "date" at bounding box center [134, 320] width 157 height 28
type input "**********"
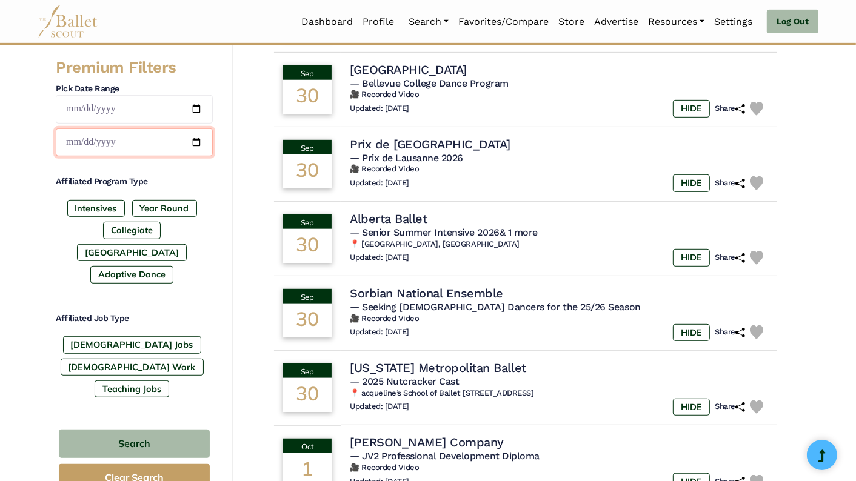
scroll to position [493, 0]
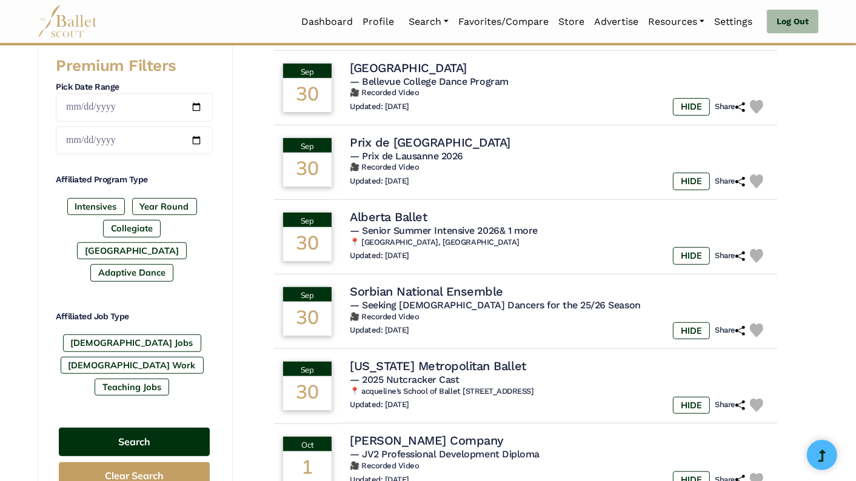
click at [173, 428] on button "Search" at bounding box center [134, 442] width 151 height 28
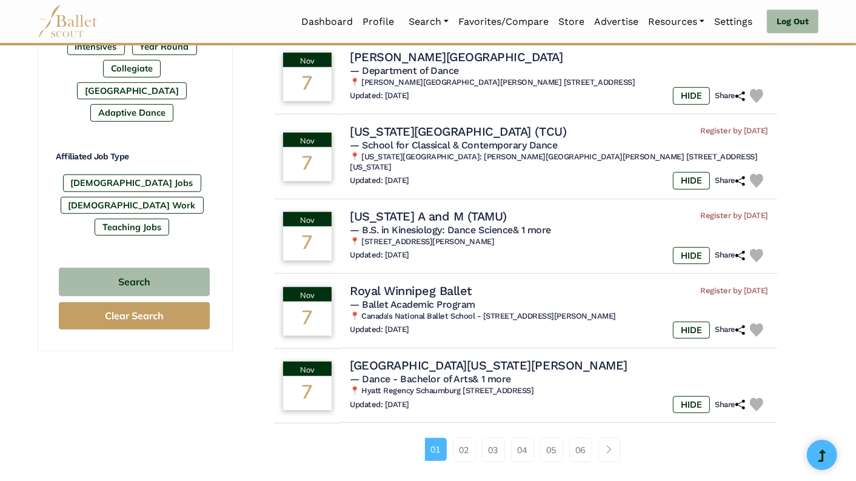
scroll to position [653, 0]
click at [461, 441] on link "02" at bounding box center [464, 451] width 23 height 24
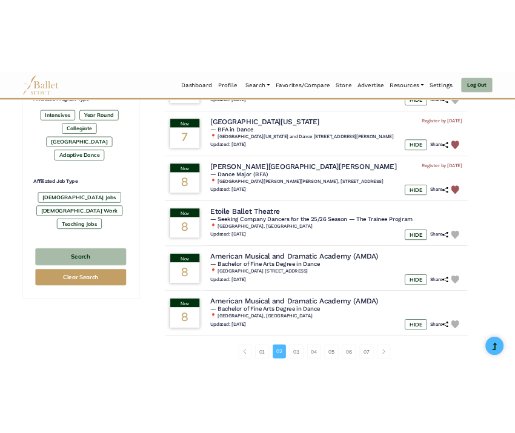
scroll to position [640, 0]
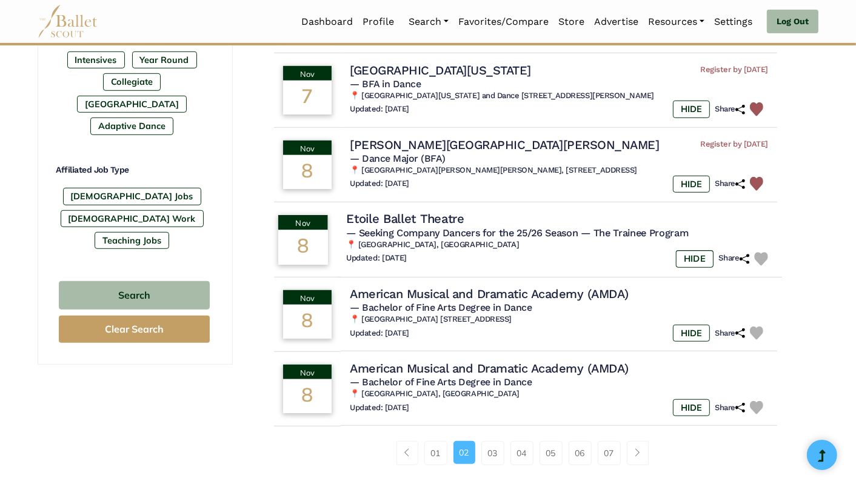
click at [763, 261] on img at bounding box center [761, 259] width 14 height 14
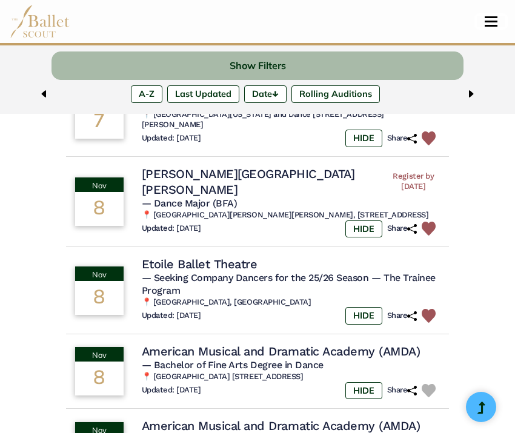
click at [491, 24] on button "Toggle navigation" at bounding box center [491, 22] width 28 height 12
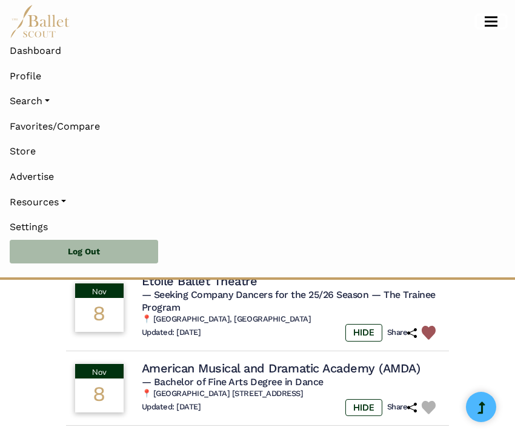
scroll to position [875, 0]
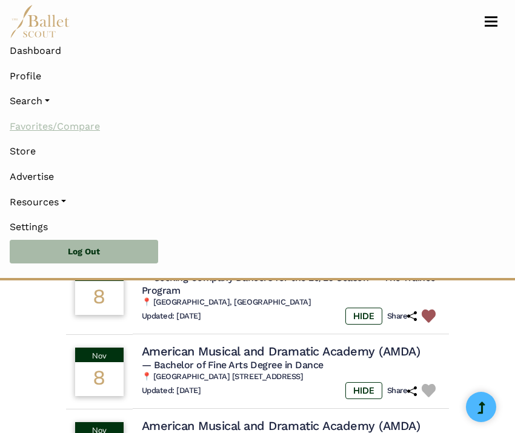
click at [82, 127] on link "Favorites/Compare" at bounding box center [258, 126] width 496 height 25
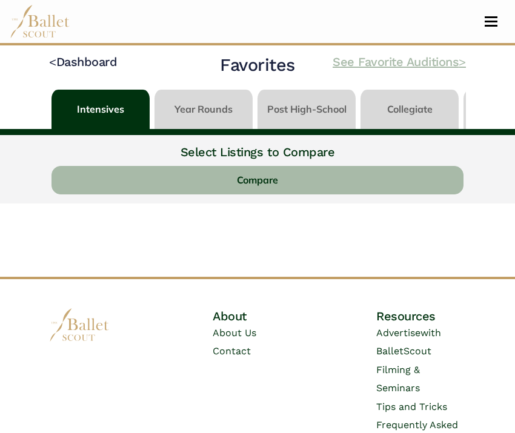
click at [419, 64] on link "See Favorite Auditions >" at bounding box center [399, 62] width 133 height 15
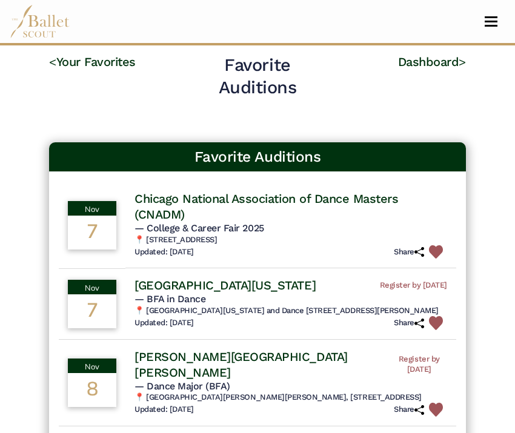
click at [247, 196] on h4 "Chicago National Association of Dance Masters (CNADM)" at bounding box center [291, 207] width 313 height 32
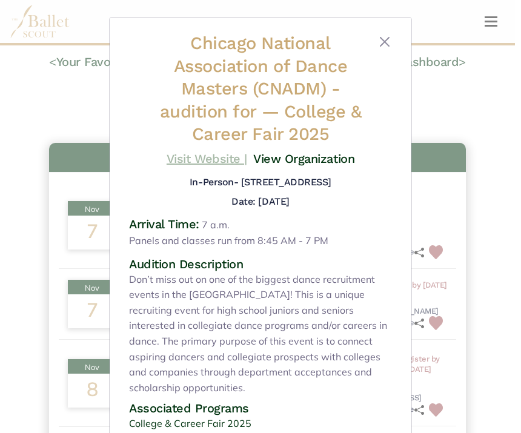
click at [202, 164] on link "Visit Website |" at bounding box center [207, 159] width 81 height 15
